Goal: Task Accomplishment & Management: Manage account settings

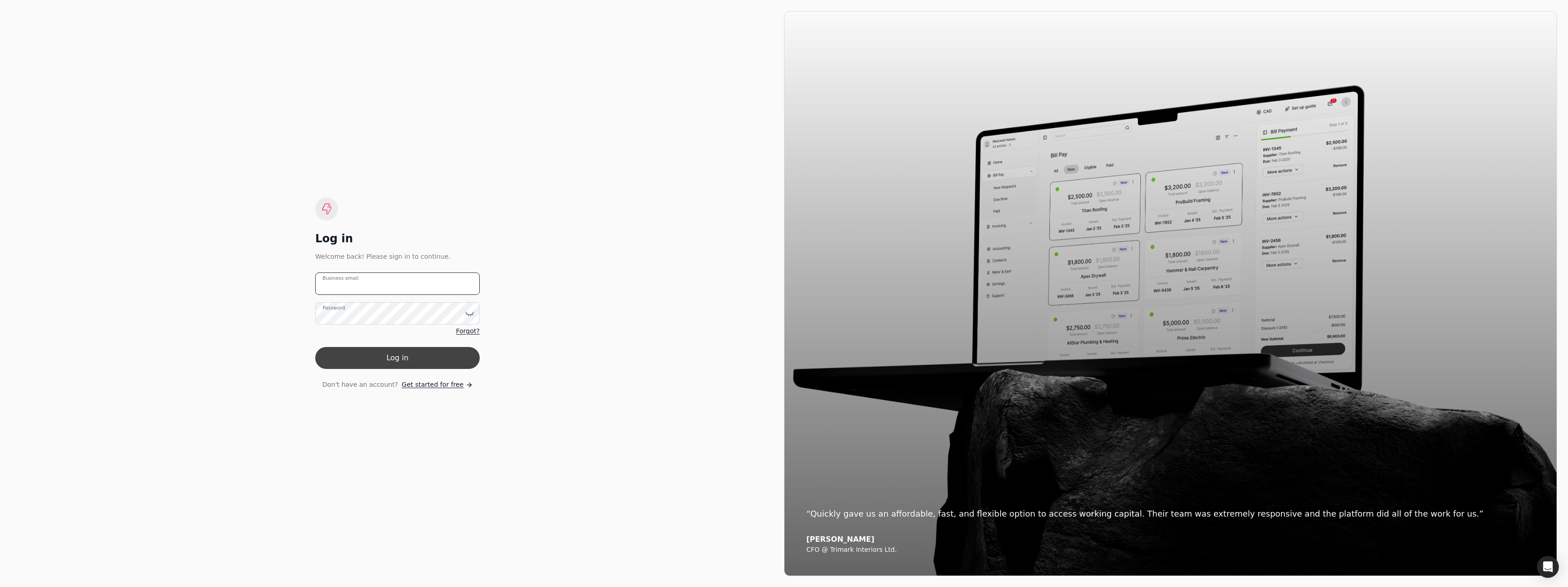
type email "[PERSON_NAME][DOMAIN_NAME][EMAIL_ADDRESS][DOMAIN_NAME]"
click at [395, 358] on button "Log in" at bounding box center [397, 358] width 164 height 22
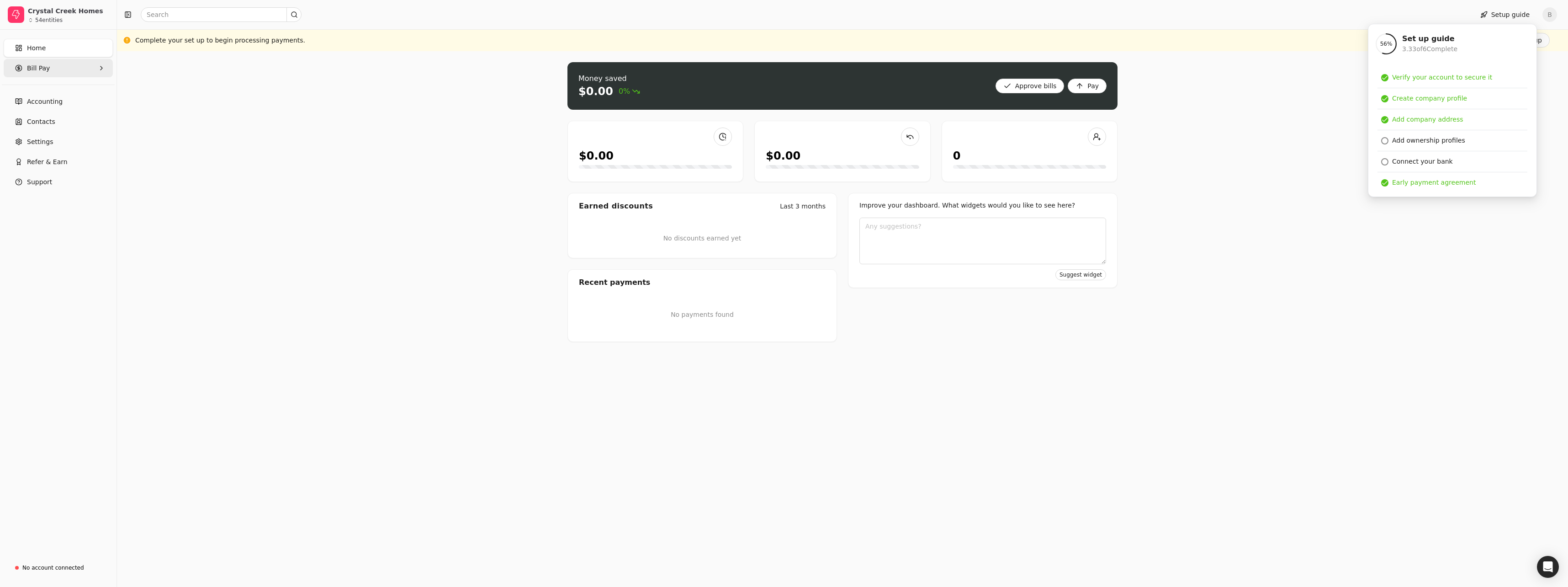
click at [44, 69] on span "Bill Pay" at bounding box center [38, 68] width 23 height 10
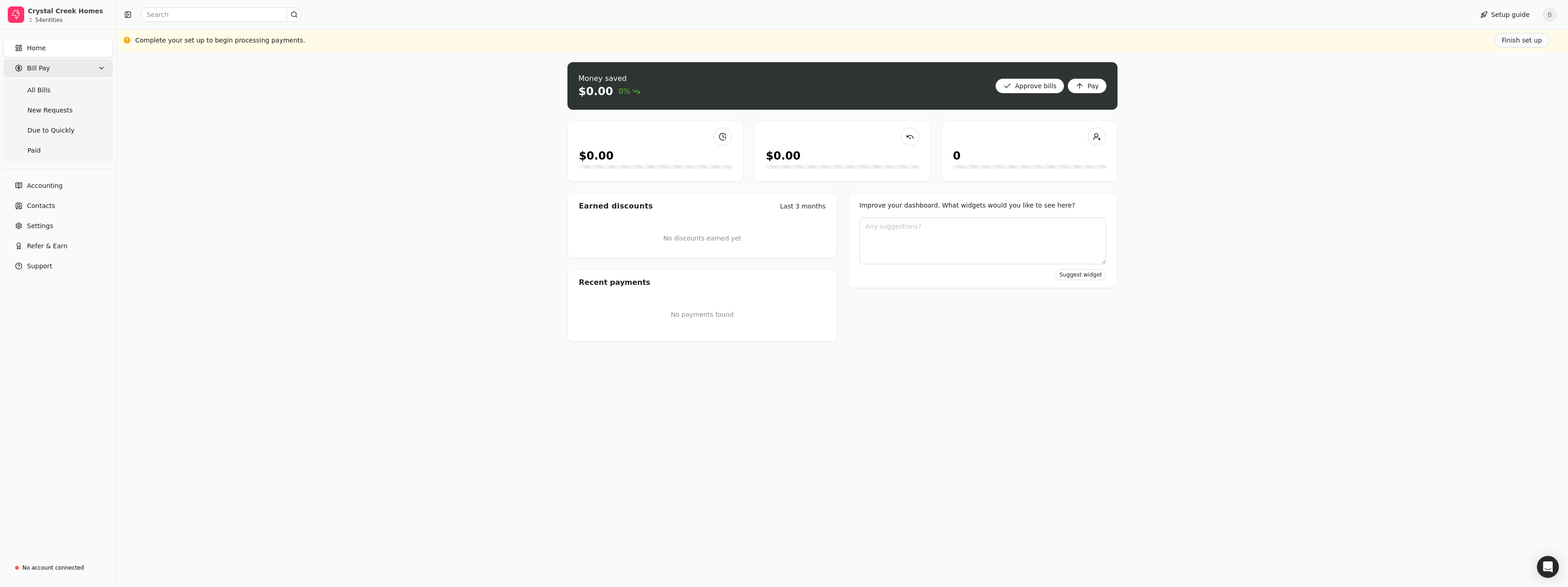
click at [85, 69] on Pay "Bill Pay" at bounding box center [58, 68] width 109 height 18
click at [415, 175] on div "Money saved $0.00 0% Approve bills Pay $0.00 $0.00 0 Earned discounts Last 3 mo…" at bounding box center [842, 319] width 1451 height 536
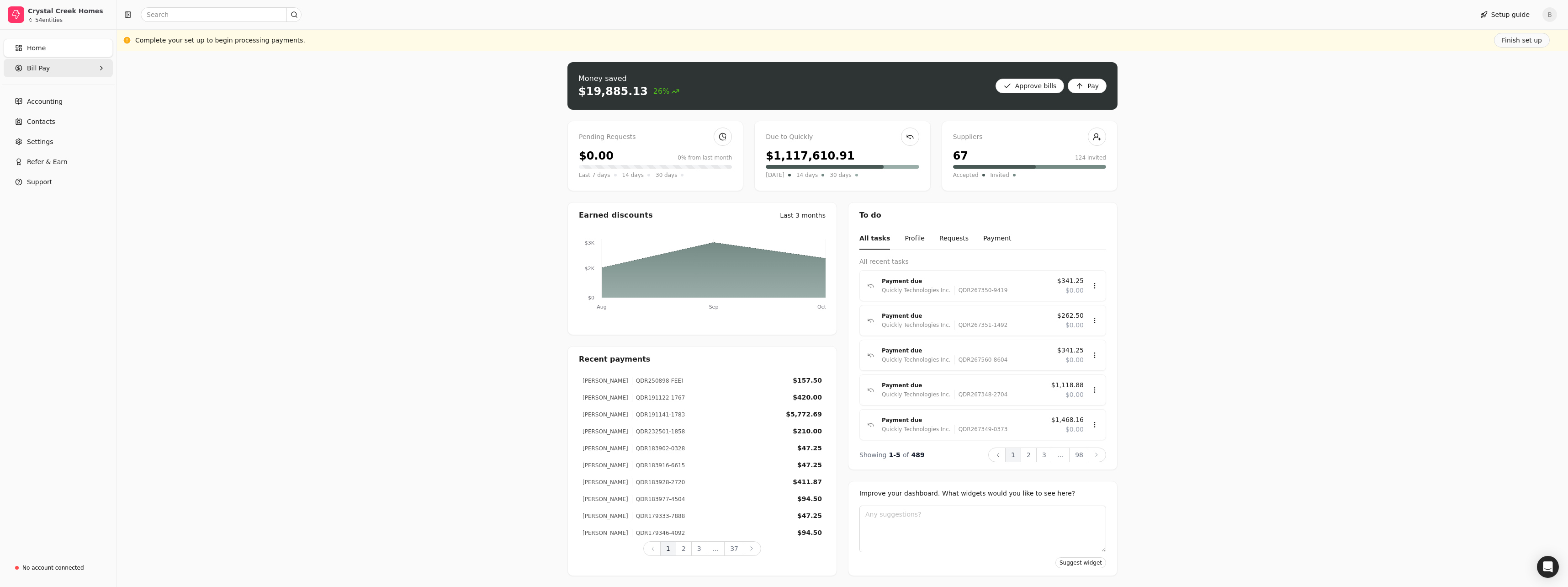
click at [74, 69] on Pay "Bill Pay" at bounding box center [58, 68] width 109 height 18
click at [57, 128] on span "Due to Quickly" at bounding box center [51, 130] width 47 height 10
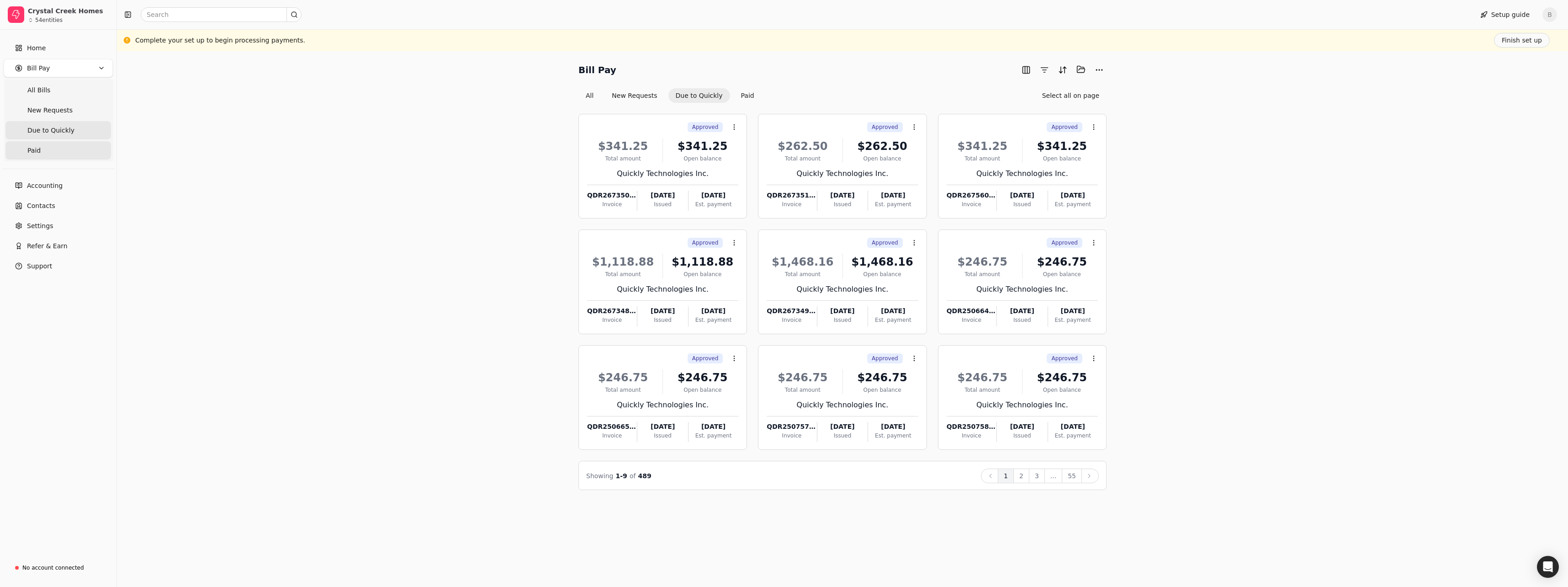
click at [32, 150] on span "Paid" at bounding box center [34, 150] width 13 height 10
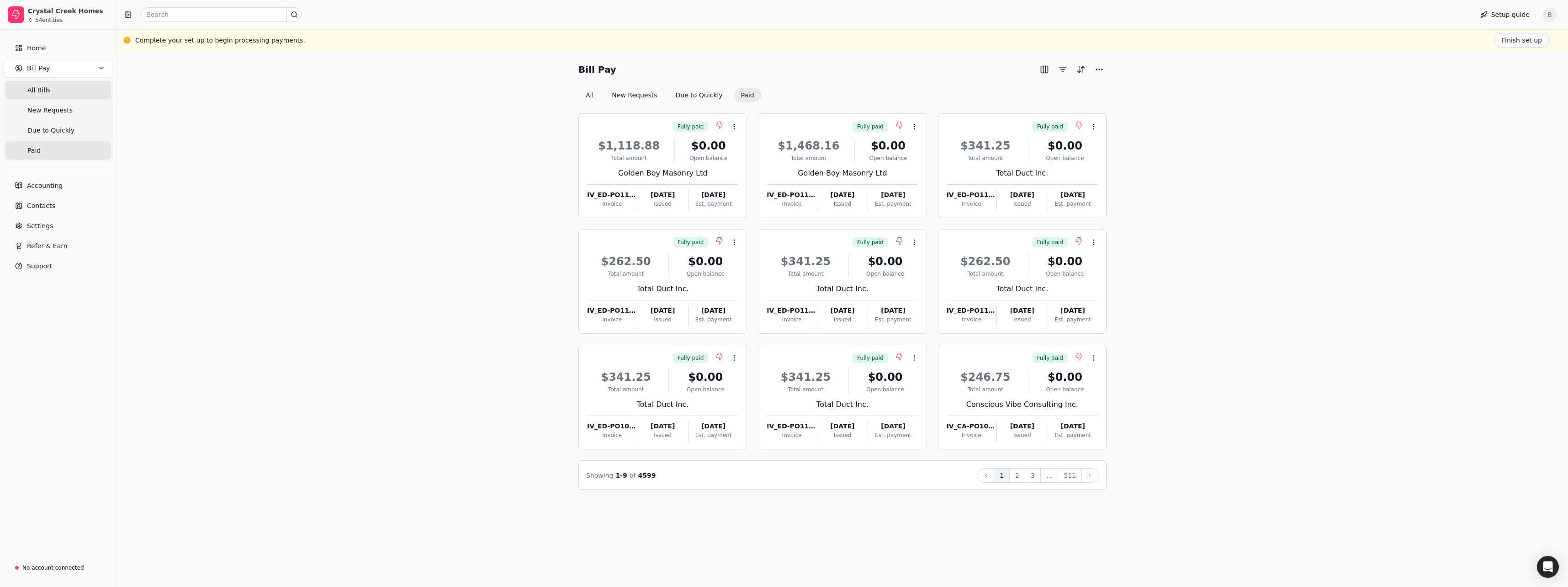
click at [43, 91] on span "All Bills" at bounding box center [39, 90] width 23 height 10
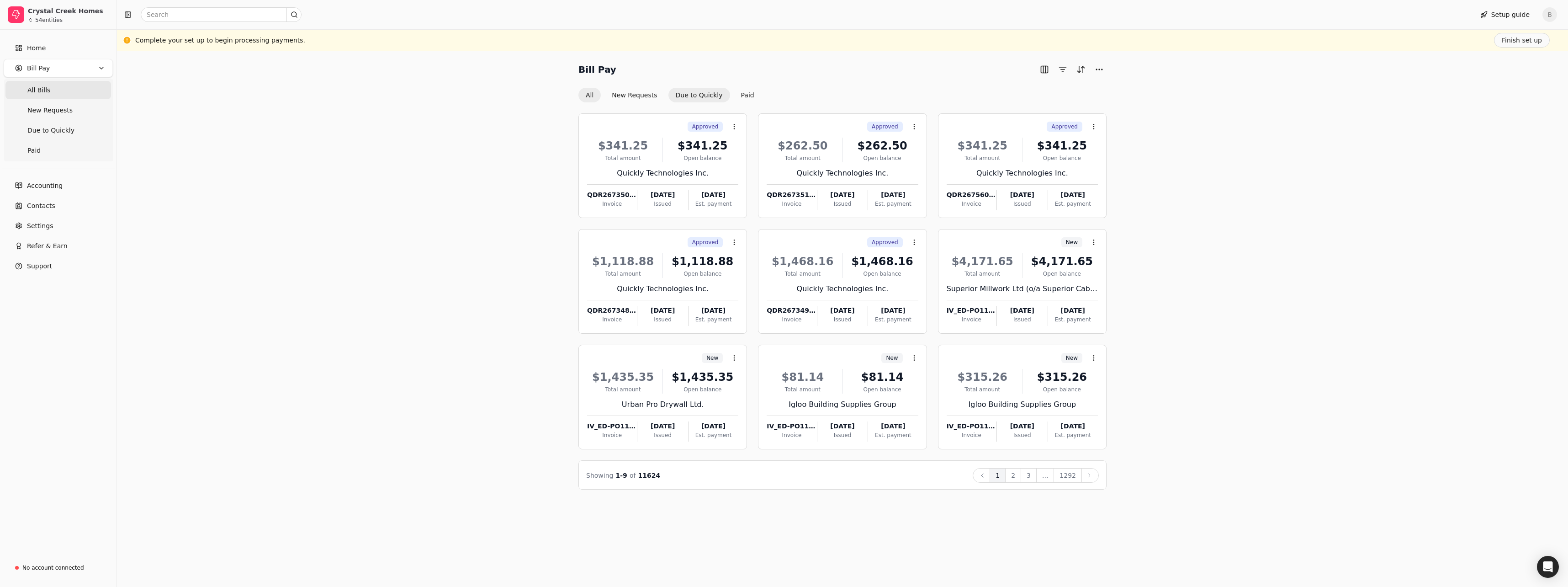
click at [688, 95] on button "Due to Quickly" at bounding box center [699, 95] width 61 height 15
